Goal: Information Seeking & Learning: Learn about a topic

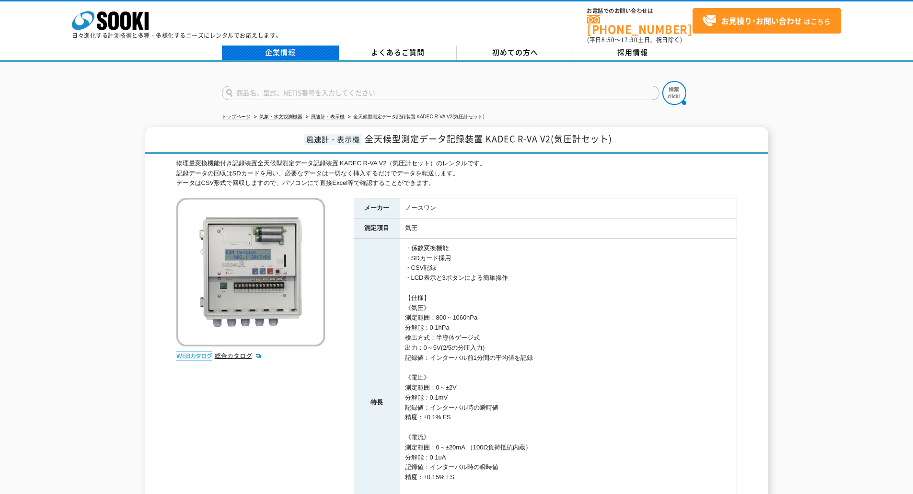
click at [279, 46] on link "企業情報" at bounding box center [280, 53] width 117 height 14
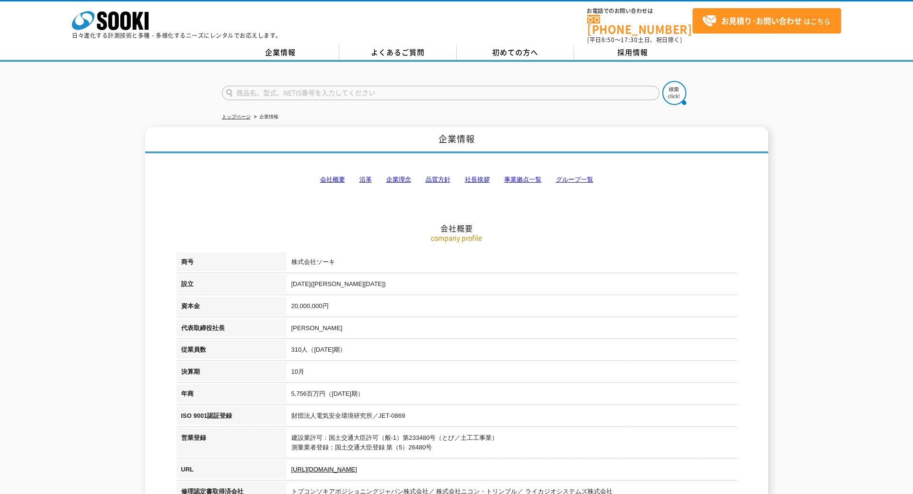
click at [341, 176] on link "会社概要" at bounding box center [332, 179] width 25 height 7
click at [391, 176] on link "企業理念" at bounding box center [398, 179] width 25 height 7
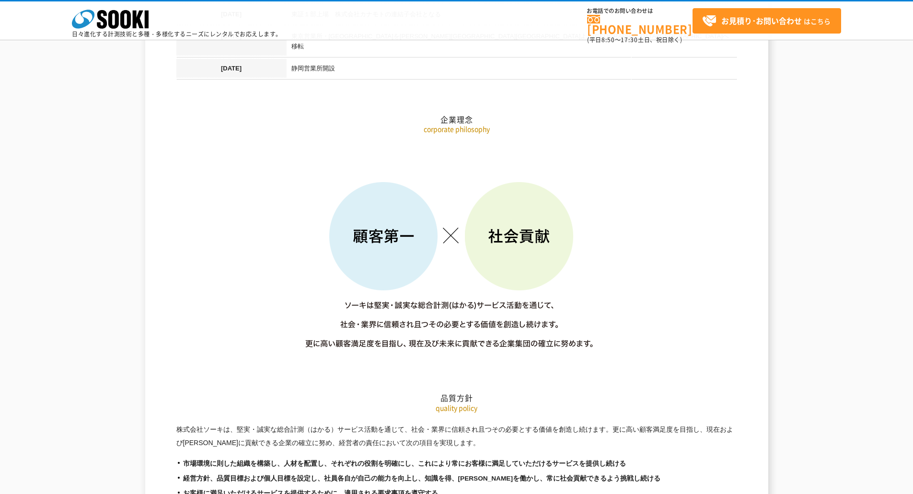
scroll to position [1273, 0]
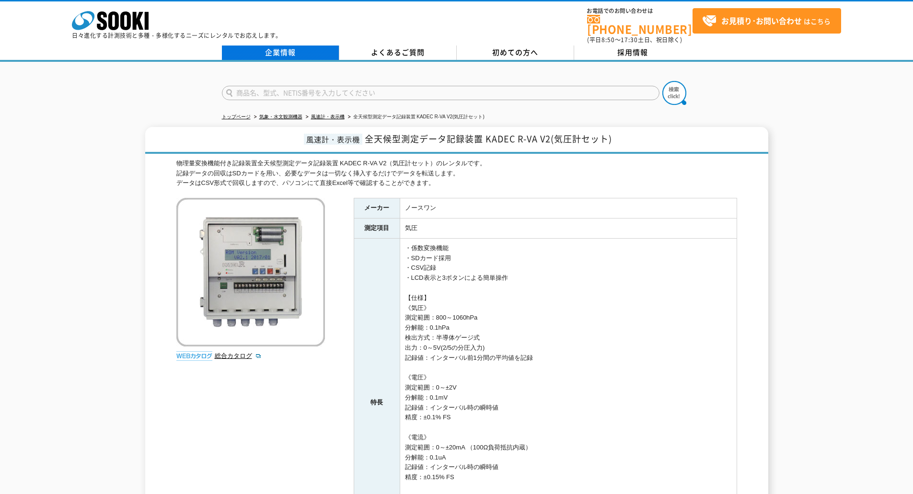
click at [313, 46] on link "企業情報" at bounding box center [280, 53] width 117 height 14
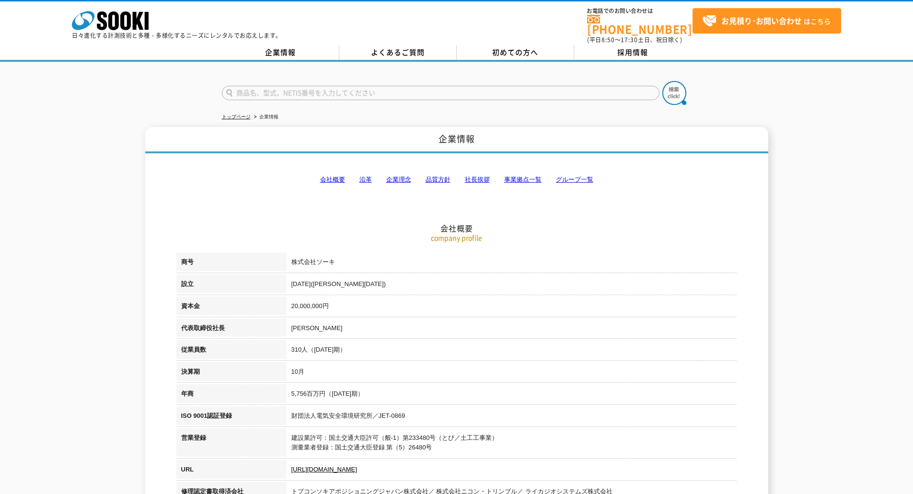
click at [518, 176] on link "事業拠点一覧" at bounding box center [522, 179] width 37 height 7
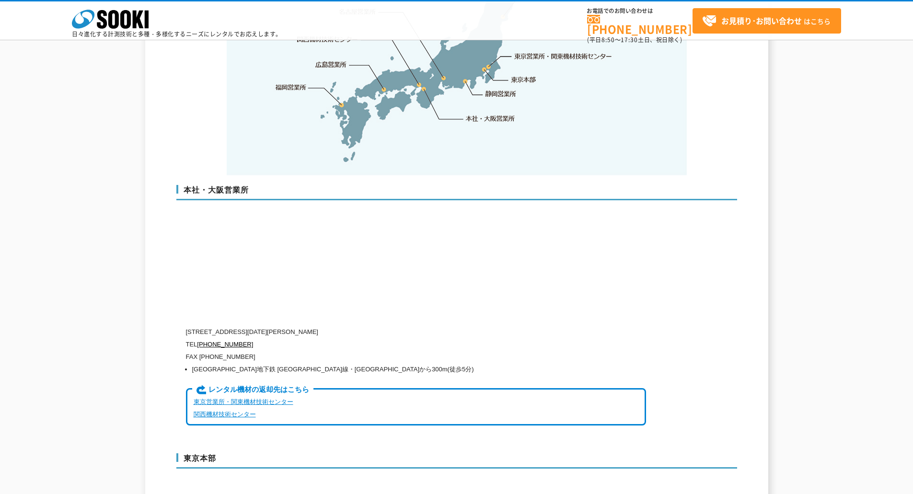
scroll to position [2117, 0]
